Goal: Information Seeking & Learning: Learn about a topic

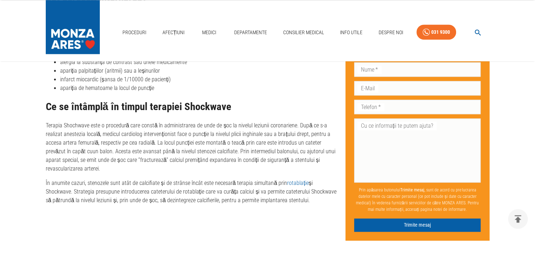
scroll to position [1058, 0]
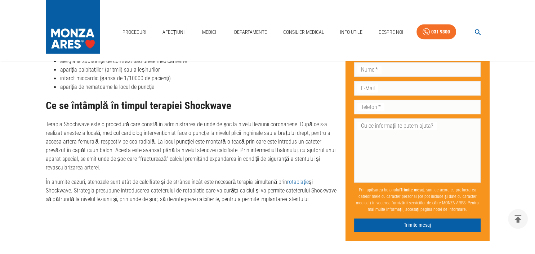
click at [292, 179] on link "rotablație" at bounding box center [297, 182] width 21 height 7
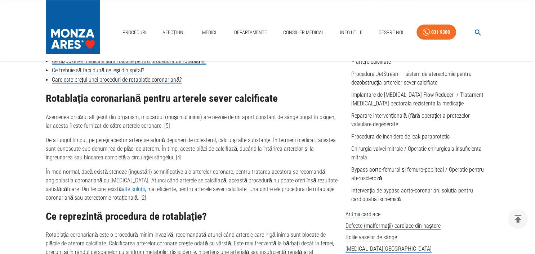
scroll to position [338, 0]
click at [122, 191] on link "alte soluții" at bounding box center [133, 189] width 23 height 7
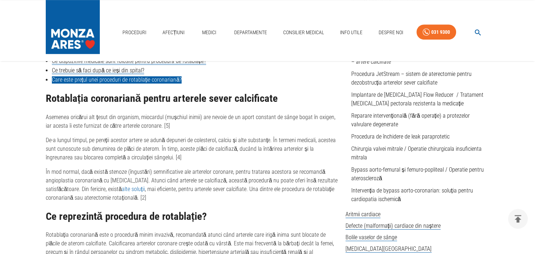
click at [129, 81] on link "Care este prețul unei proceduri de rotablație coronariană?" at bounding box center [117, 79] width 130 height 7
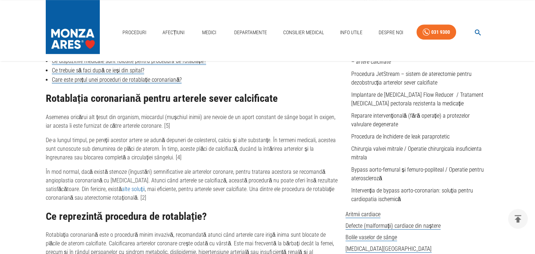
scroll to position [2291, 0]
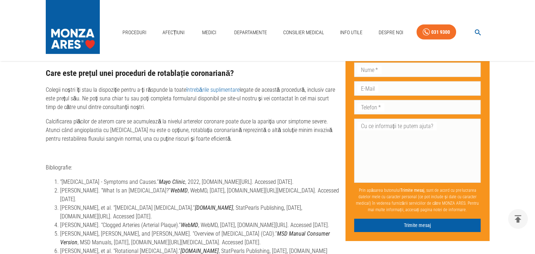
click at [129, 81] on div "Întrebări frecvente Cât durează internarea după procedura de rotablație? Ca și …" at bounding box center [193, 31] width 294 height 253
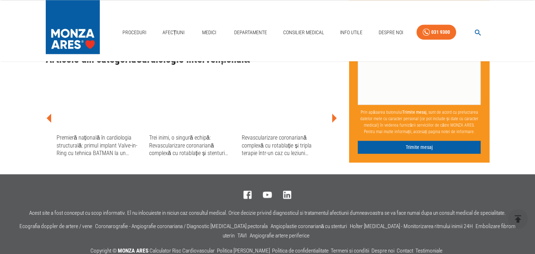
scroll to position [1077, 0]
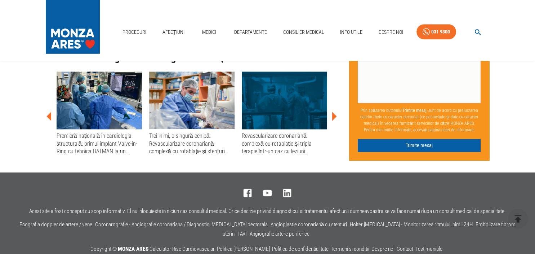
click at [94, 143] on div "Premieră națională în cardiologia structurală: primul implant Valve-in-Ring cu …" at bounding box center [99, 143] width 85 height 23
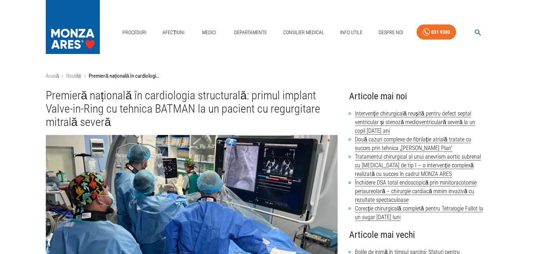
click at [94, 143] on img at bounding box center [192, 217] width 292 height 164
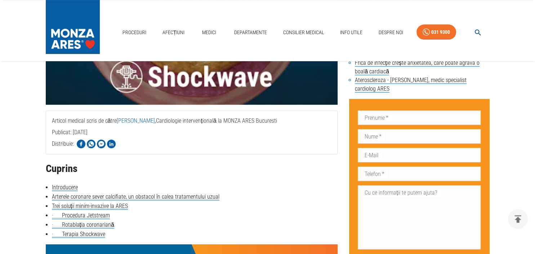
scroll to position [233, 0]
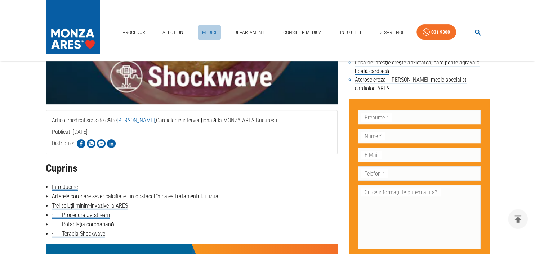
click at [213, 31] on link "Medici" at bounding box center [209, 32] width 23 height 15
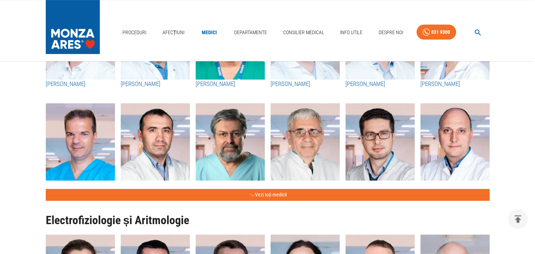
scroll to position [320, 0]
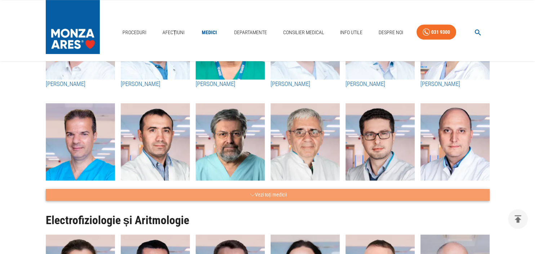
click at [244, 193] on button "Vezi toți medicii" at bounding box center [267, 195] width 443 height 12
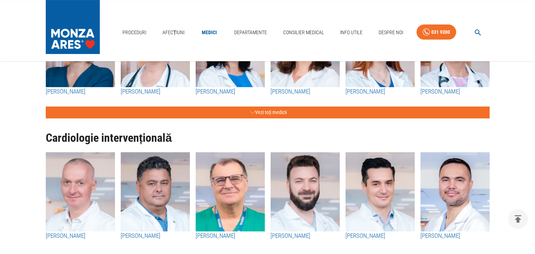
scroll to position [0, 0]
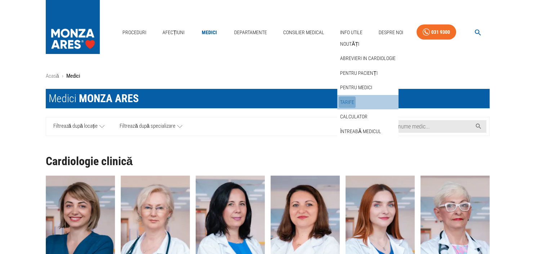
click at [351, 102] on link "Tarife" at bounding box center [346, 102] width 17 height 12
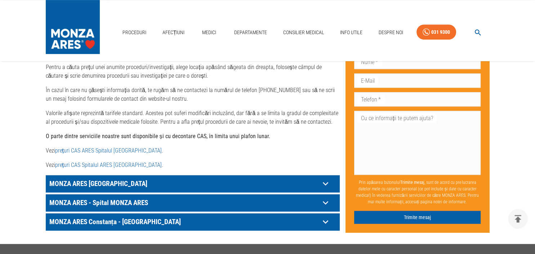
scroll to position [340, 0]
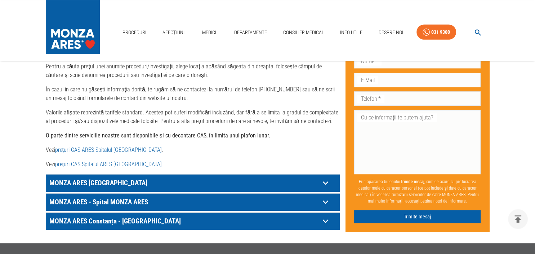
click at [325, 197] on icon at bounding box center [325, 202] width 11 height 11
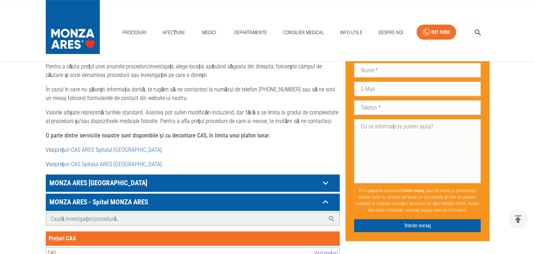
click at [264, 213] on input "Caută investigație/procedură..." at bounding box center [185, 219] width 279 height 13
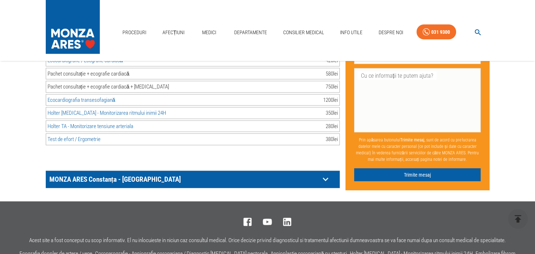
scroll to position [4422, 0]
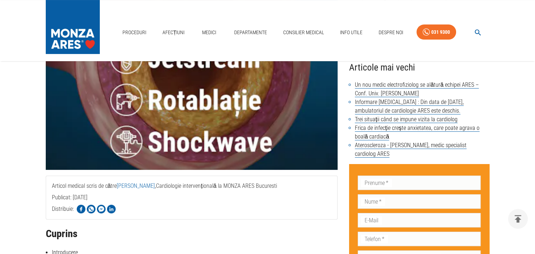
scroll to position [168, 0]
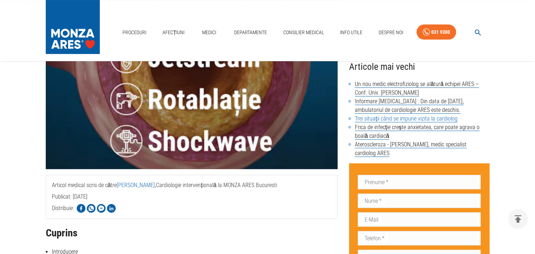
click at [397, 121] on link "Trei situații când se impune vizita la cardiolog" at bounding box center [406, 118] width 102 height 7
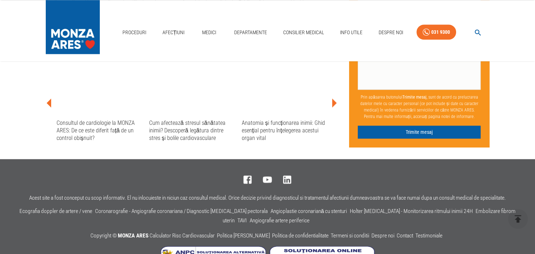
scroll to position [968, 0]
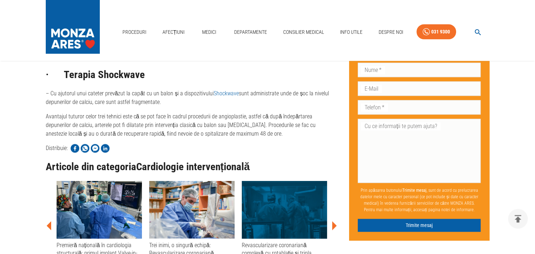
scroll to position [168, 0]
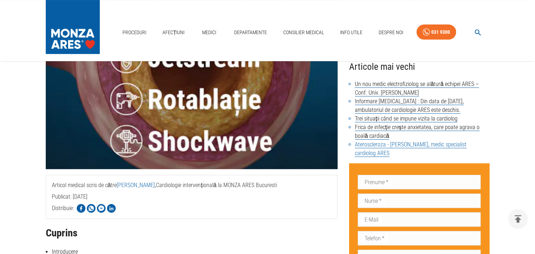
click at [410, 146] on link "Ateroscleroza - [PERSON_NAME], medic specialist cardiolog ARES" at bounding box center [411, 149] width 112 height 16
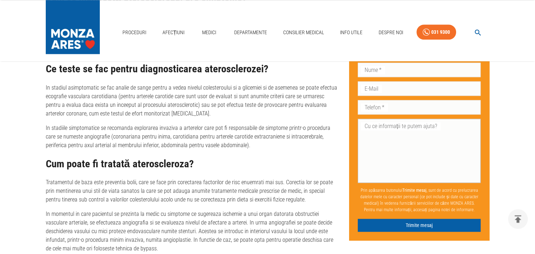
scroll to position [914, 0]
click at [410, 157] on textarea "Cu ce informații te putem ajuta?" at bounding box center [418, 151] width 113 height 58
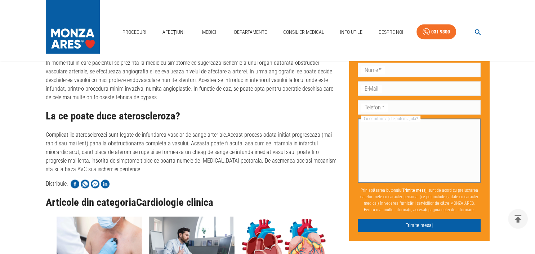
scroll to position [1111, 0]
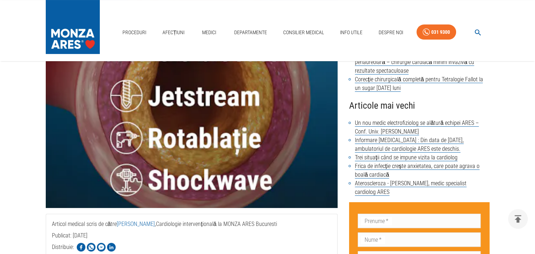
scroll to position [129, 0]
